Goal: Task Accomplishment & Management: Use online tool/utility

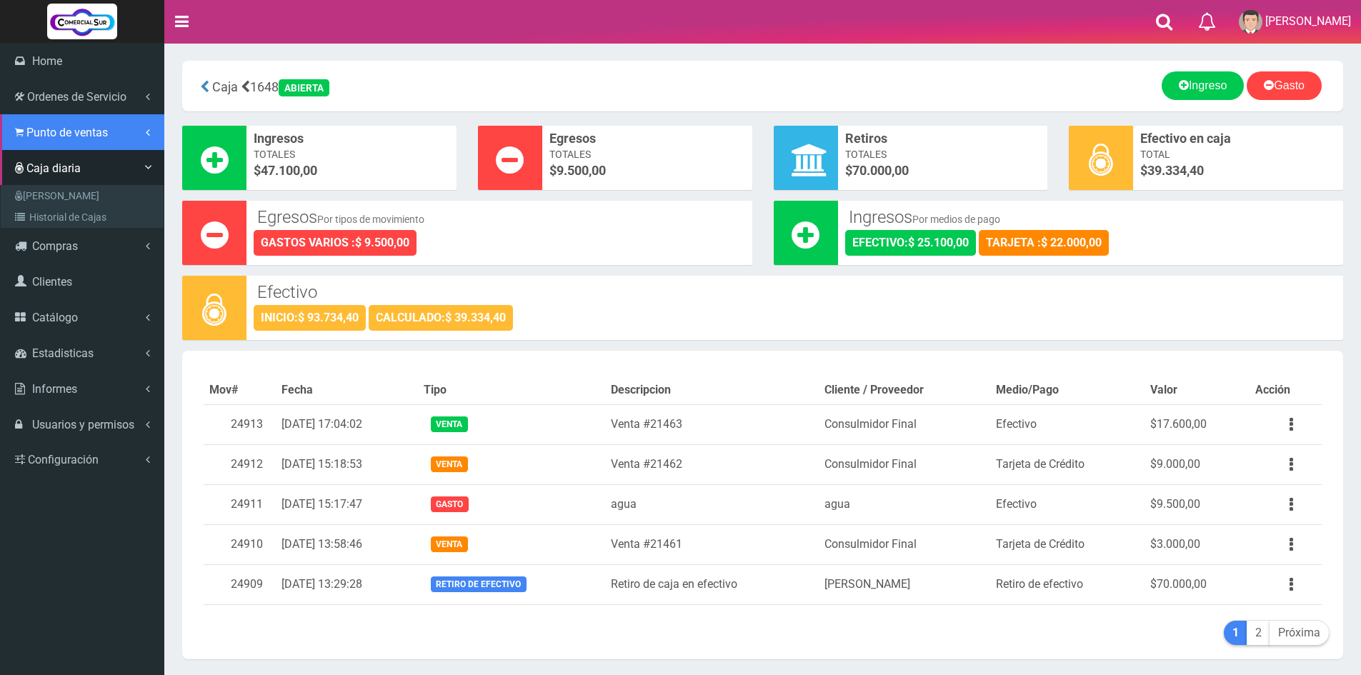
click at [73, 139] on link "Punto de ventas" at bounding box center [82, 132] width 164 height 36
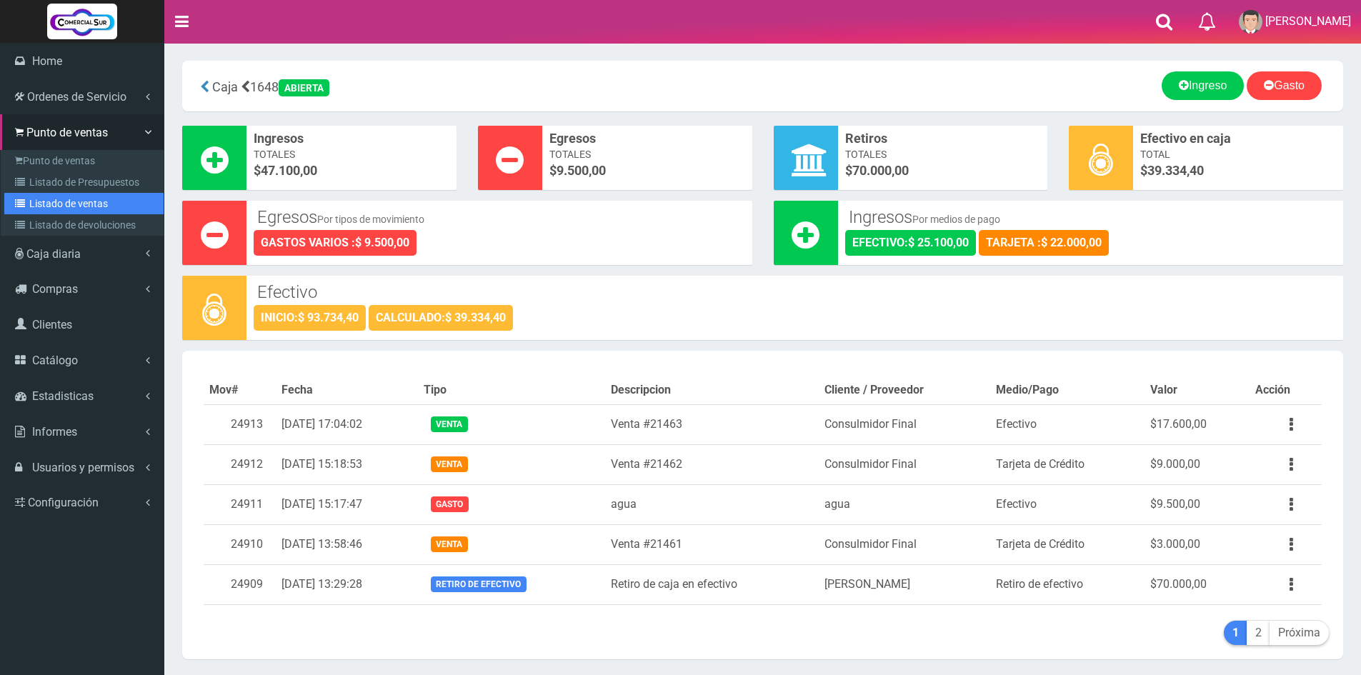
click at [96, 199] on link "Listado de ventas" at bounding box center [83, 203] width 159 height 21
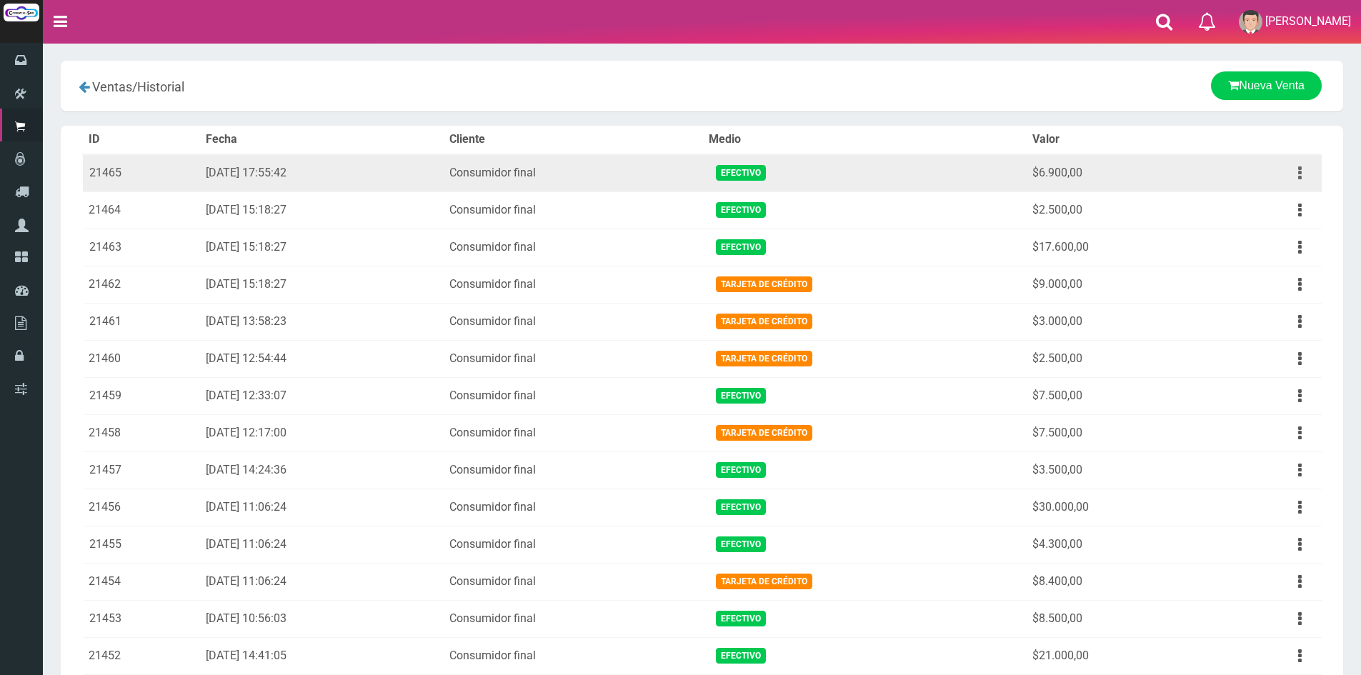
click at [1293, 162] on button "button" at bounding box center [1300, 173] width 32 height 25
click at [1286, 205] on link "Ver" at bounding box center [1259, 207] width 113 height 31
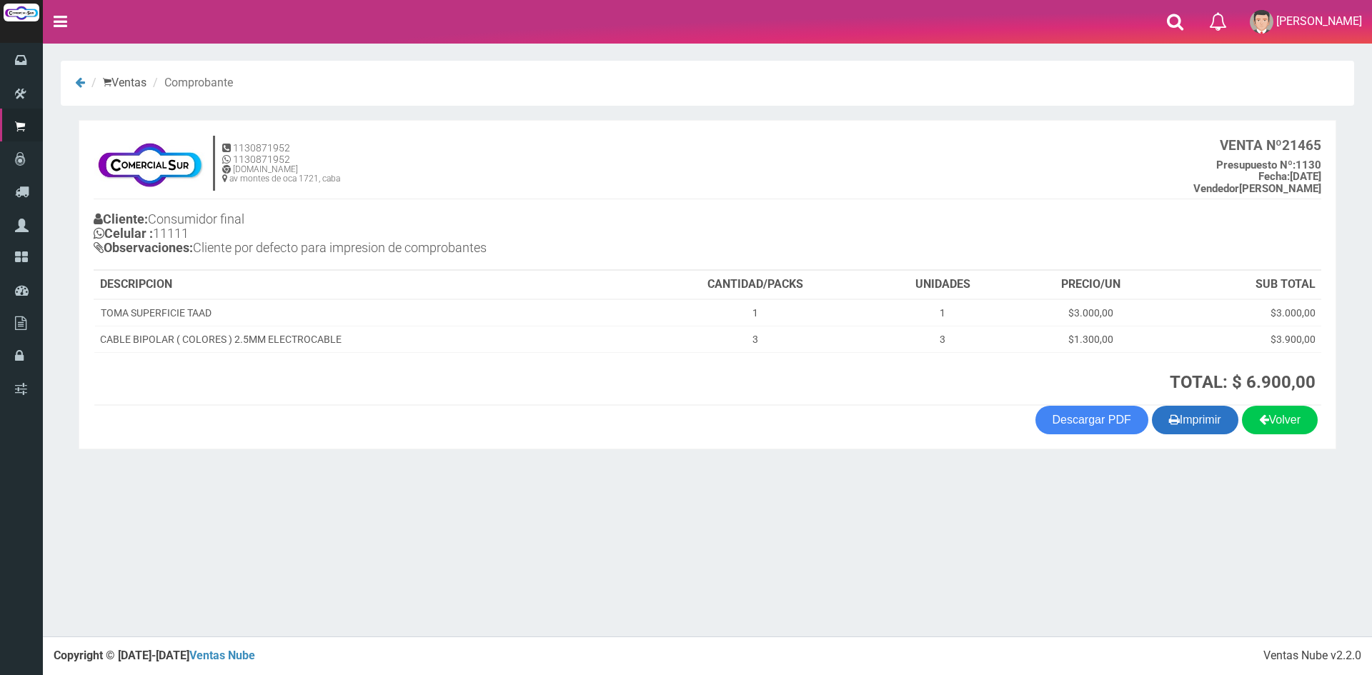
click at [1216, 422] on button "Imprimir" at bounding box center [1195, 420] width 86 height 29
click at [525, 465] on section "× Titulo del Msj texto Mas Texto Cancelar Aceptar Ventas Comprobante 1130" at bounding box center [707, 259] width 1329 height 432
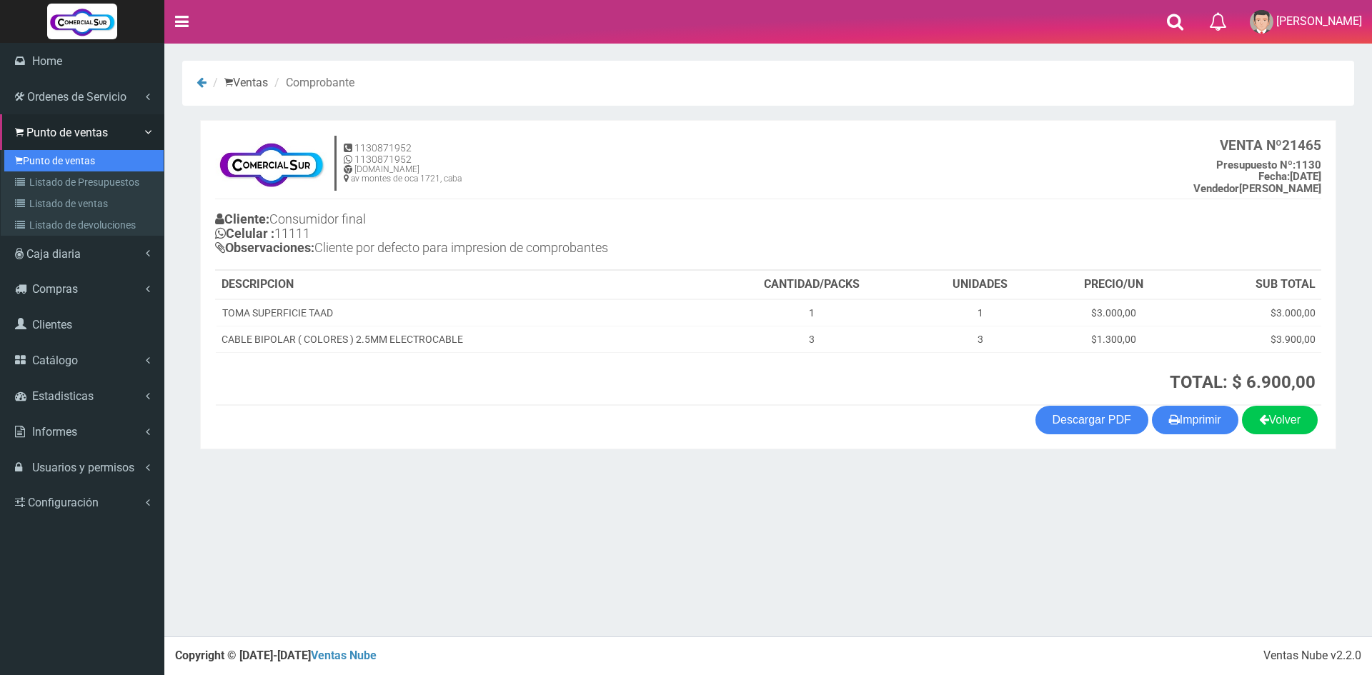
click at [53, 156] on link "Punto de ventas" at bounding box center [83, 160] width 159 height 21
